Goal: Check status

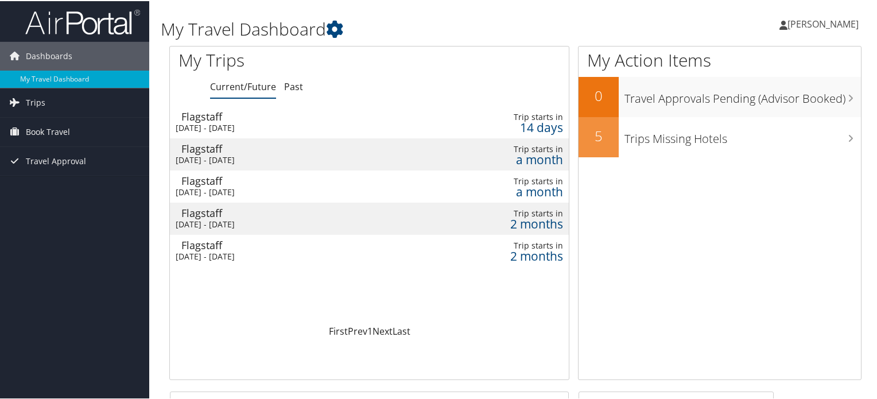
click at [223, 186] on div "Mon 24 Nov 2025 - Mon 1 Dec 2025" at bounding box center [303, 191] width 254 height 10
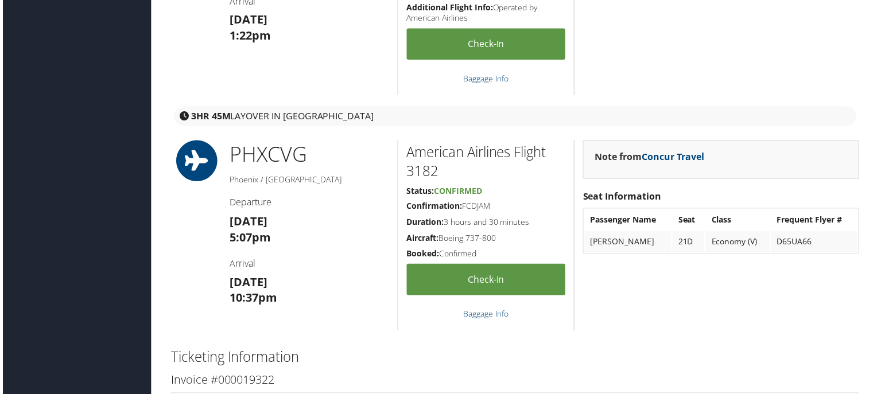
scroll to position [1377, 0]
